Goal: Find specific page/section: Find specific page/section

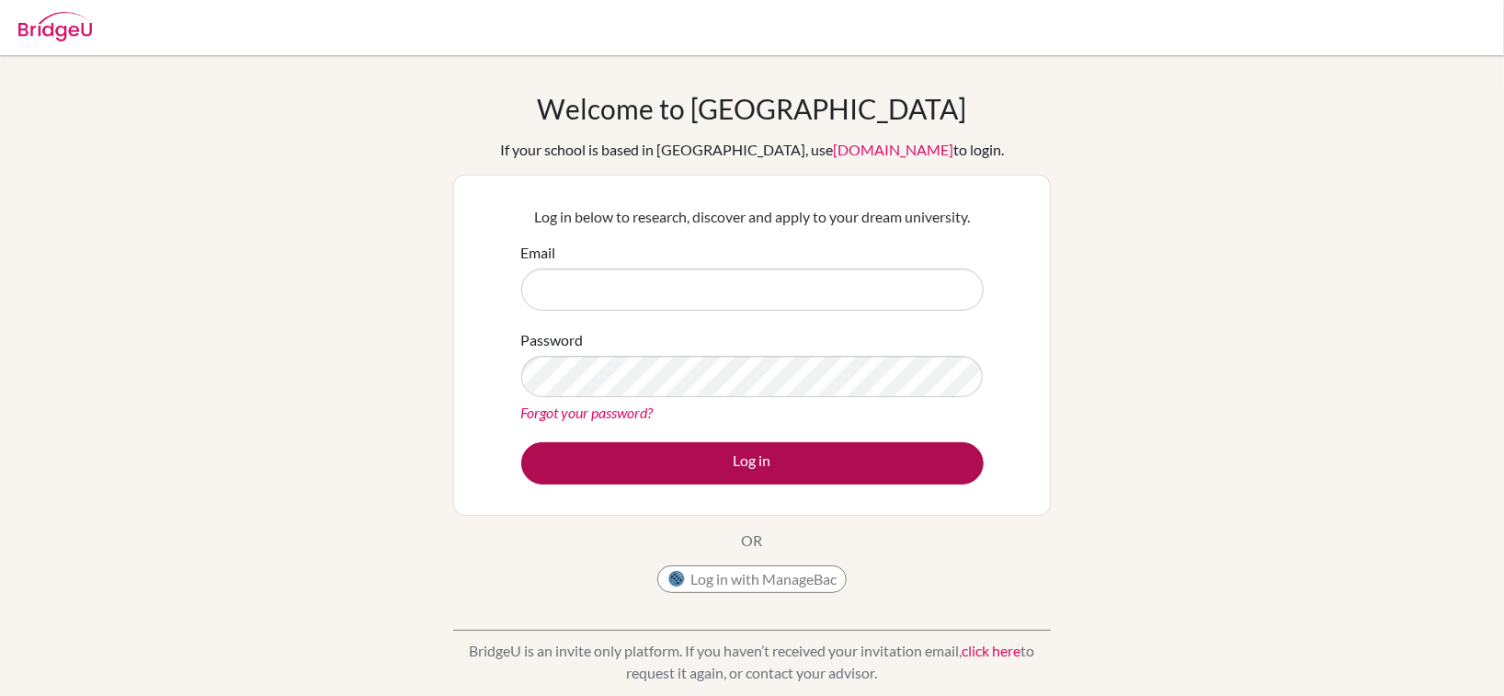
type input "namratasharma@sfhs.in"
click at [762, 466] on button "Log in" at bounding box center [752, 463] width 462 height 42
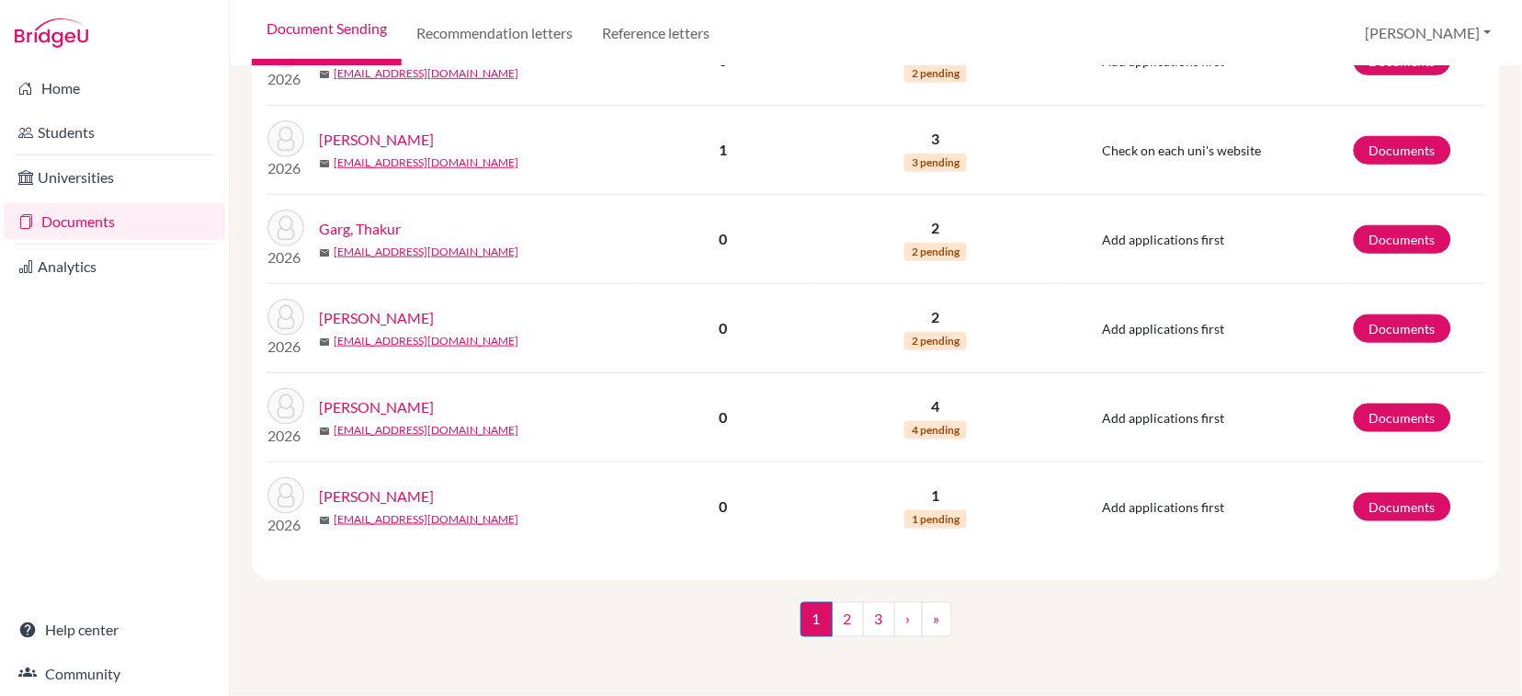
scroll to position [1867, 0]
click at [836, 627] on link "2" at bounding box center [848, 619] width 32 height 35
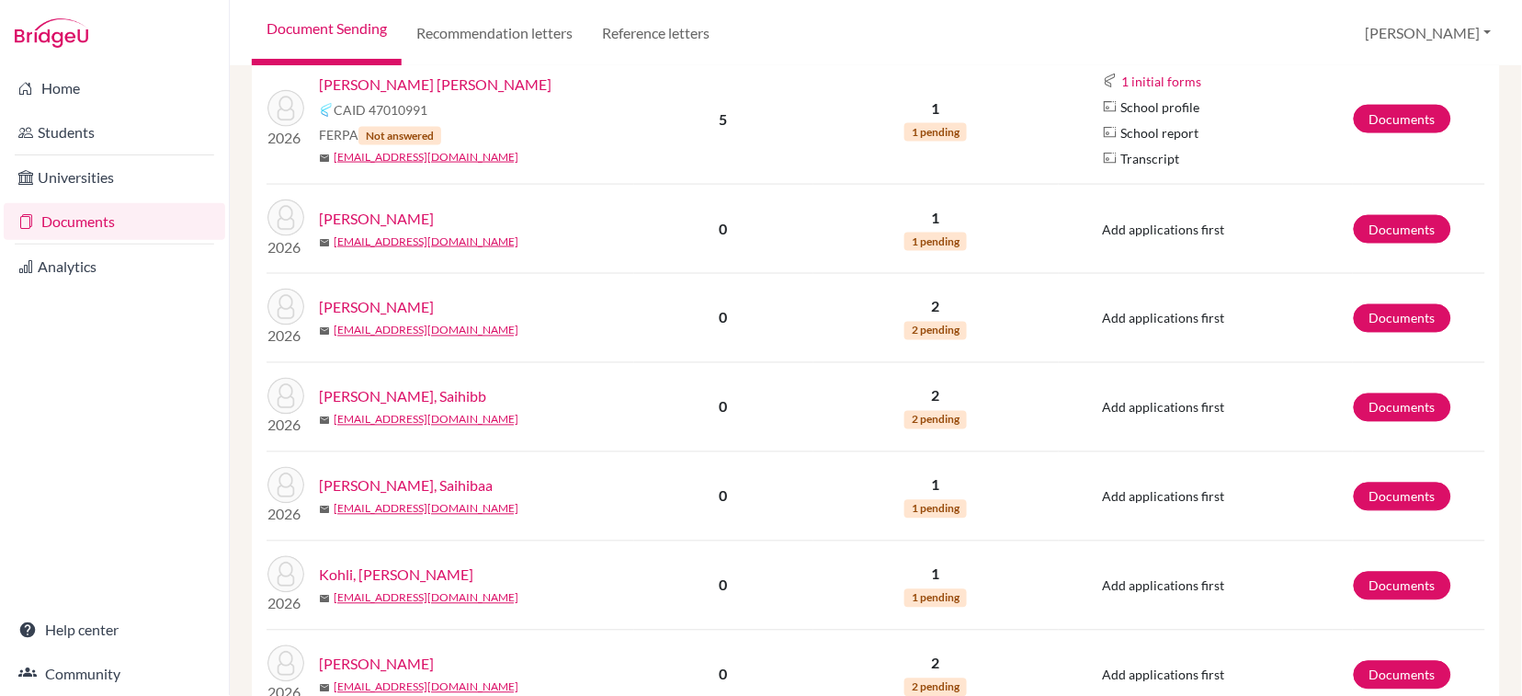
scroll to position [612, 0]
